Goal: Task Accomplishment & Management: Manage account settings

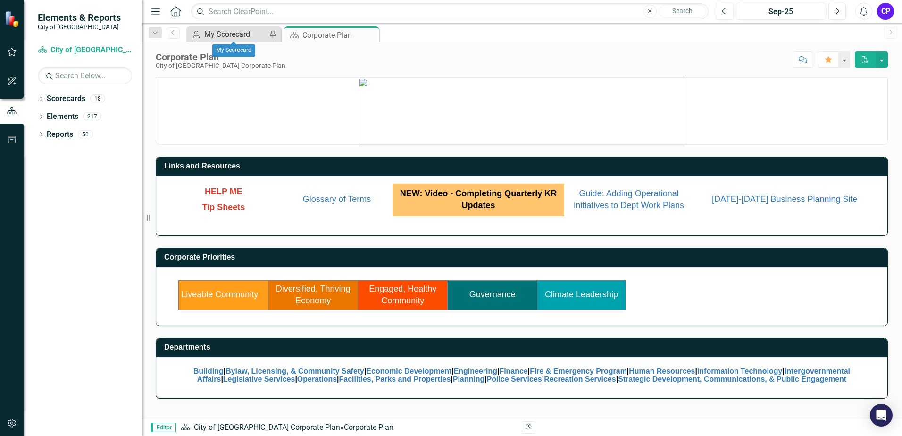
click at [221, 35] on div "My Scorecard" at bounding box center [235, 34] width 62 height 12
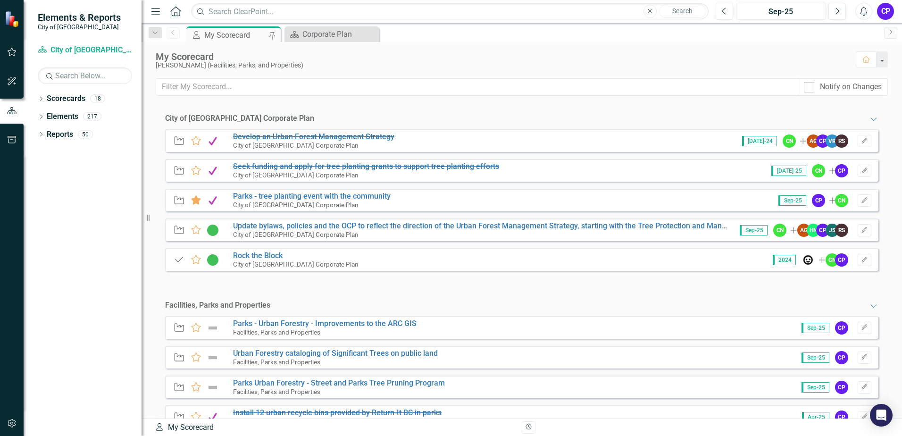
click at [573, 199] on div "Initiative Favorite Parks - tree planting event with the community City of [GEO…" at bounding box center [521, 200] width 713 height 23
click at [248, 197] on s "Parks - tree planting event with the community" at bounding box center [311, 195] width 157 height 9
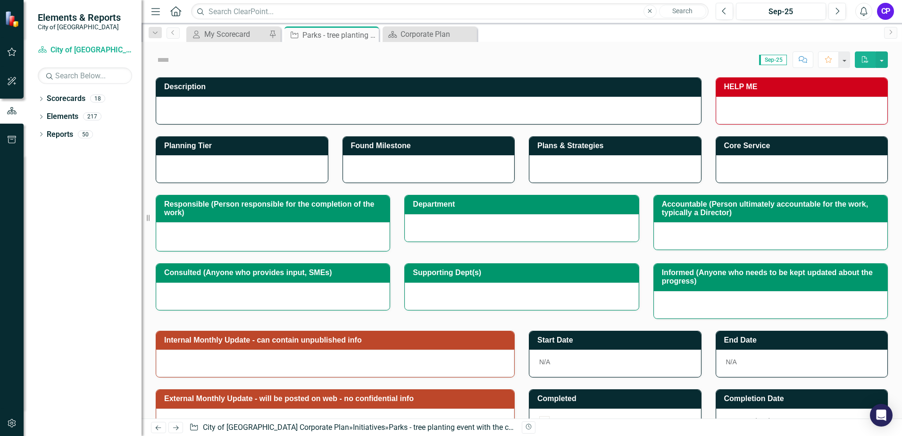
checkbox input "true"
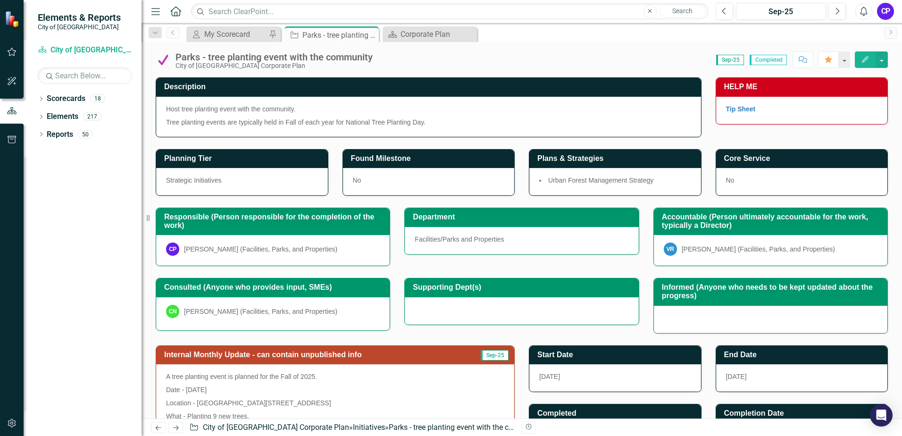
click at [885, 14] on div "CP" at bounding box center [885, 11] width 17 height 17
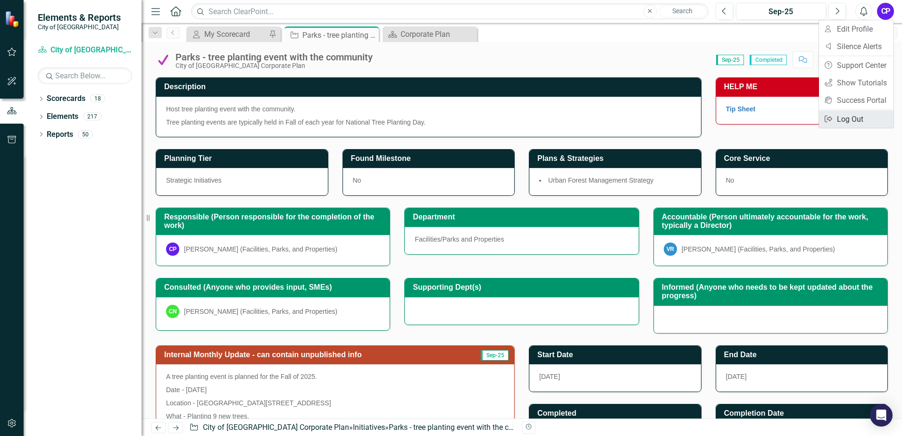
click at [849, 113] on link "Logout Log Out" at bounding box center [856, 118] width 75 height 17
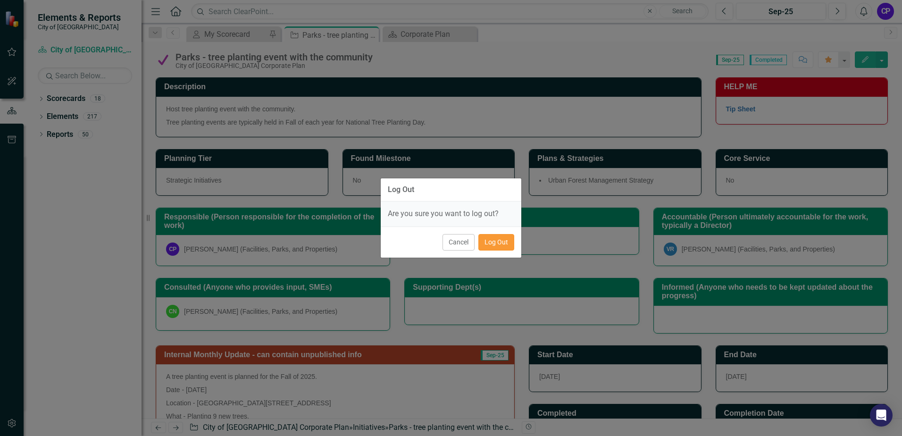
click at [499, 243] on button "Log Out" at bounding box center [496, 242] width 36 height 17
